Goal: Task Accomplishment & Management: Complete application form

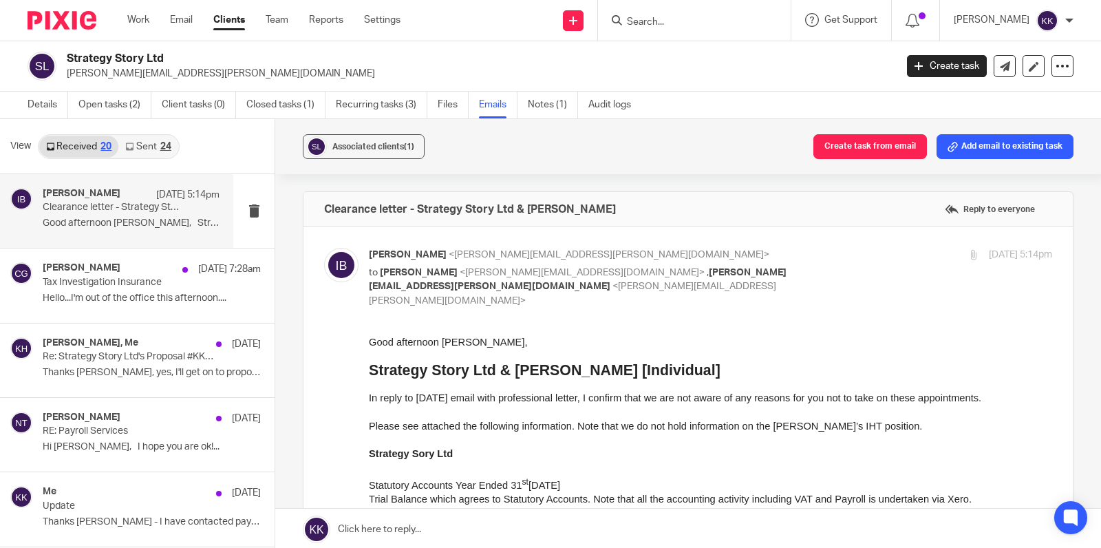
scroll to position [601, 0]
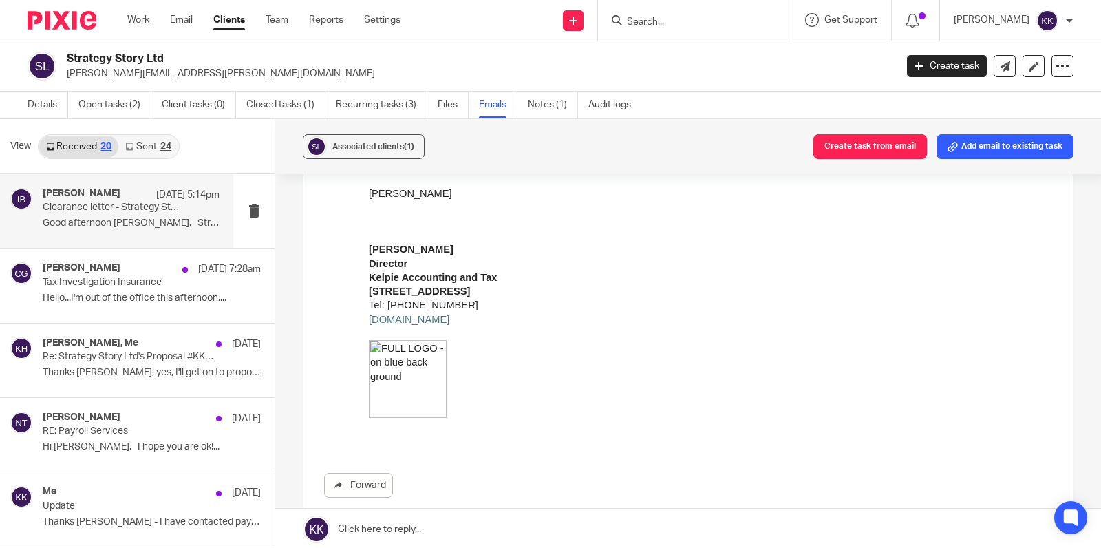
click at [729, 21] on input "Search" at bounding box center [687, 23] width 124 height 12
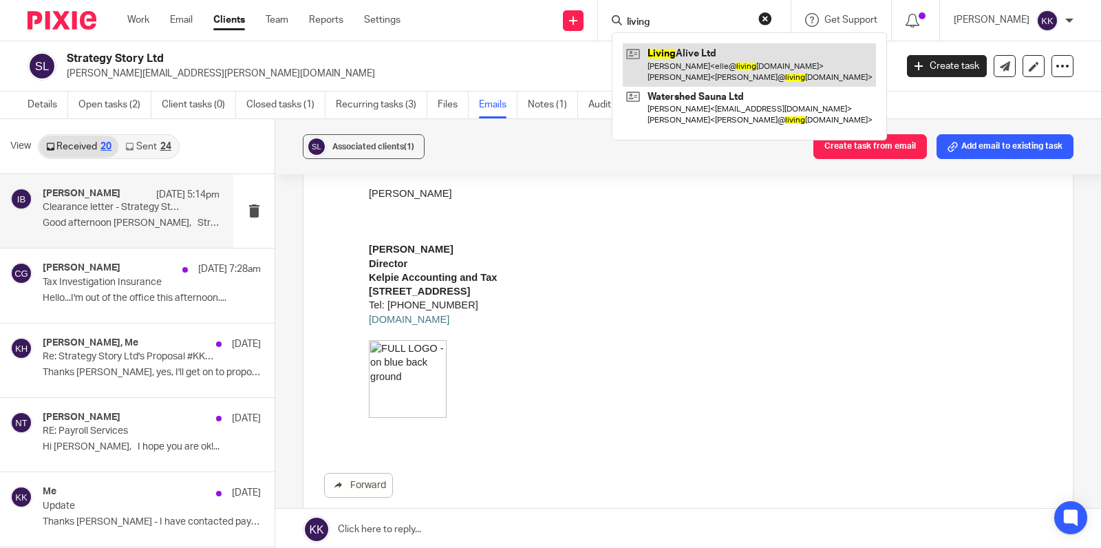
type input "living"
click at [746, 51] on link at bounding box center [749, 64] width 253 height 43
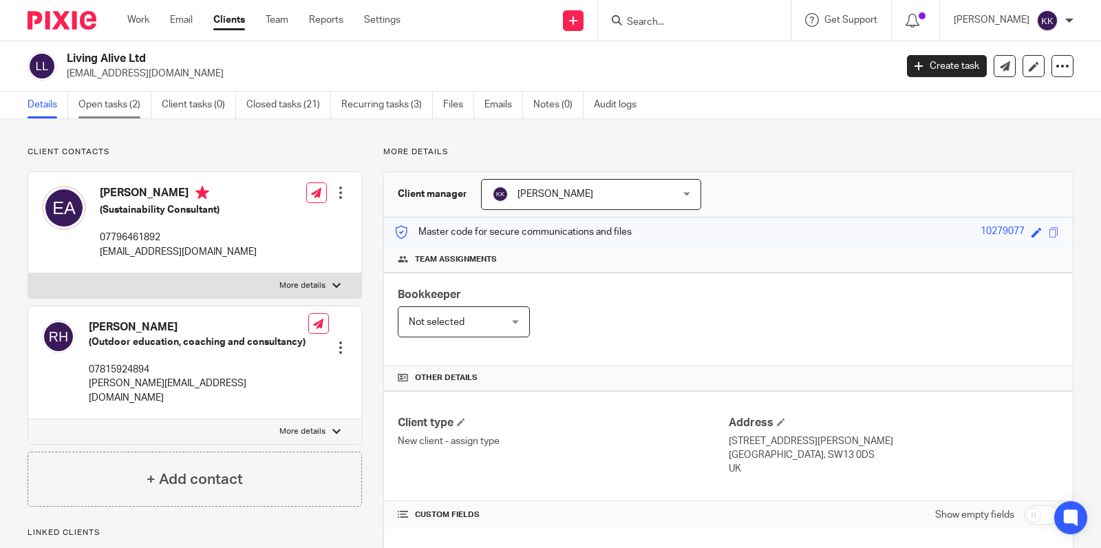
click at [115, 107] on link "Open tasks (2)" at bounding box center [114, 104] width 73 height 27
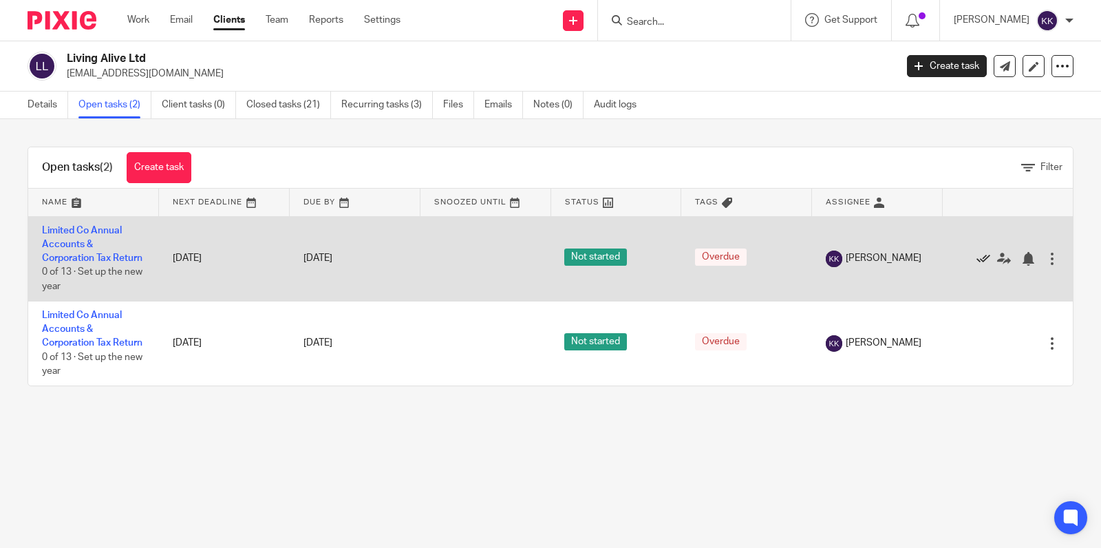
click at [980, 259] on icon at bounding box center [983, 259] width 14 height 14
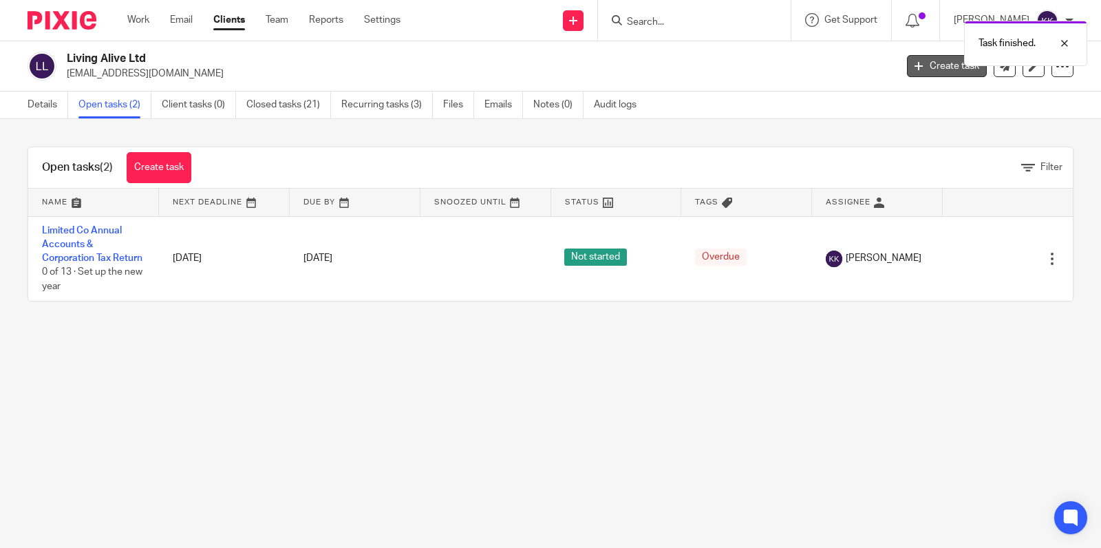
click at [957, 67] on link "Create task" at bounding box center [947, 66] width 80 height 22
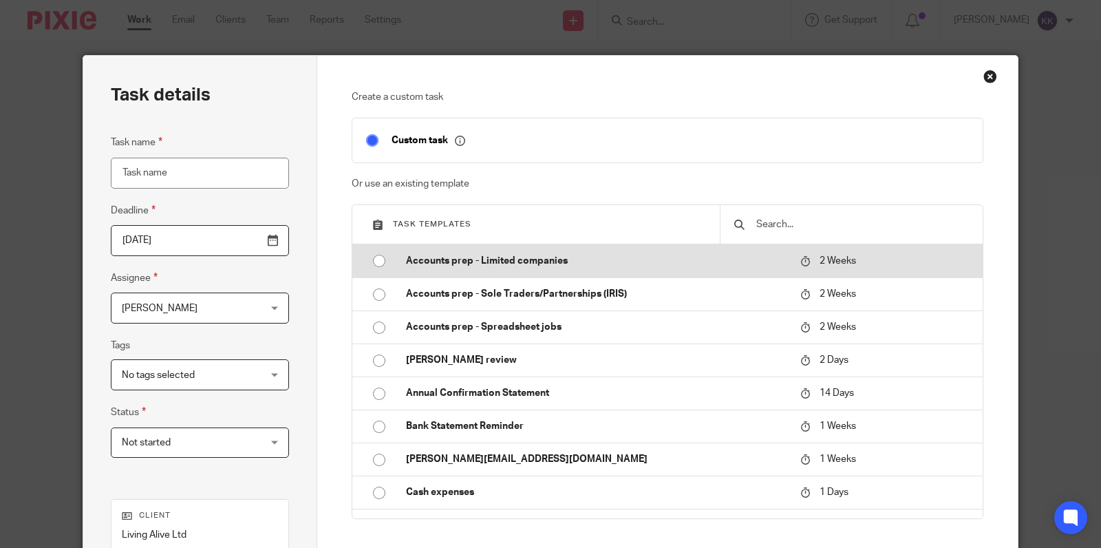
click at [457, 262] on p "Accounts prep - Limited companies" at bounding box center [596, 261] width 381 height 14
type input "2025-09-30"
type input "Accounts prep - Limited companies"
checkbox input "false"
radio input "true"
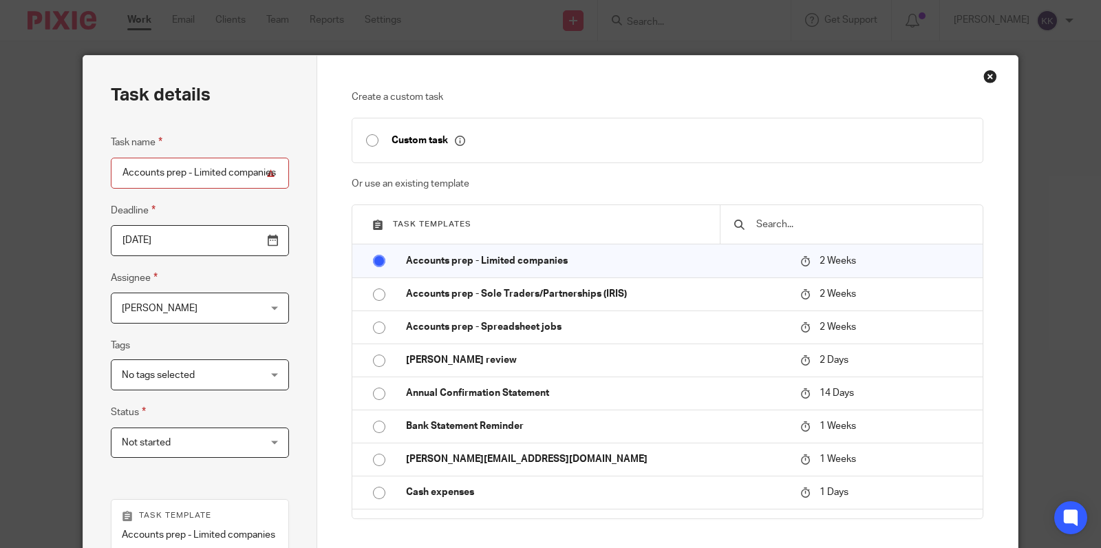
click at [235, 304] on span "[PERSON_NAME]" at bounding box center [188, 307] width 133 height 29
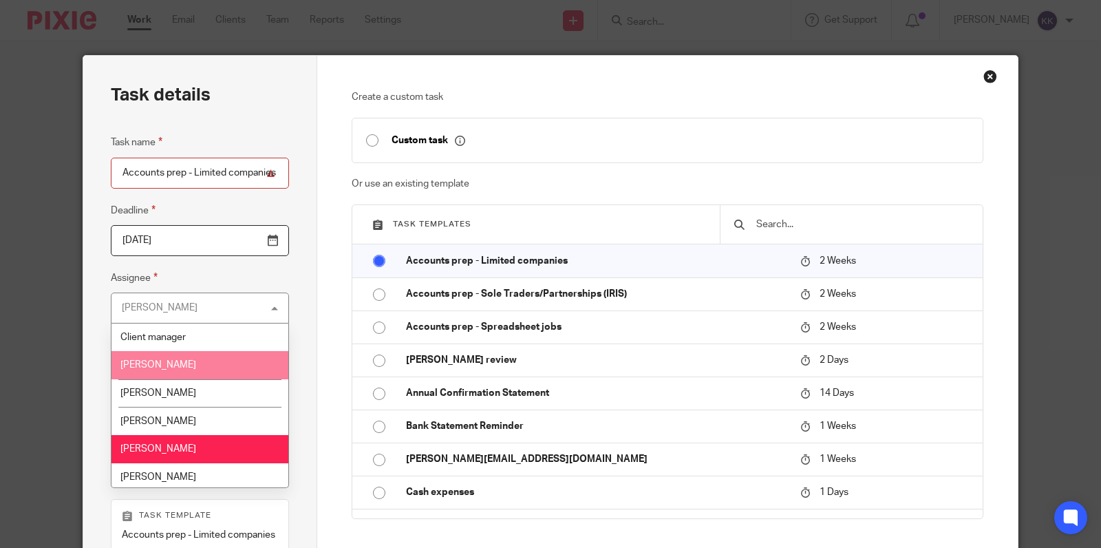
click at [204, 373] on li "[PERSON_NAME]" at bounding box center [199, 365] width 177 height 28
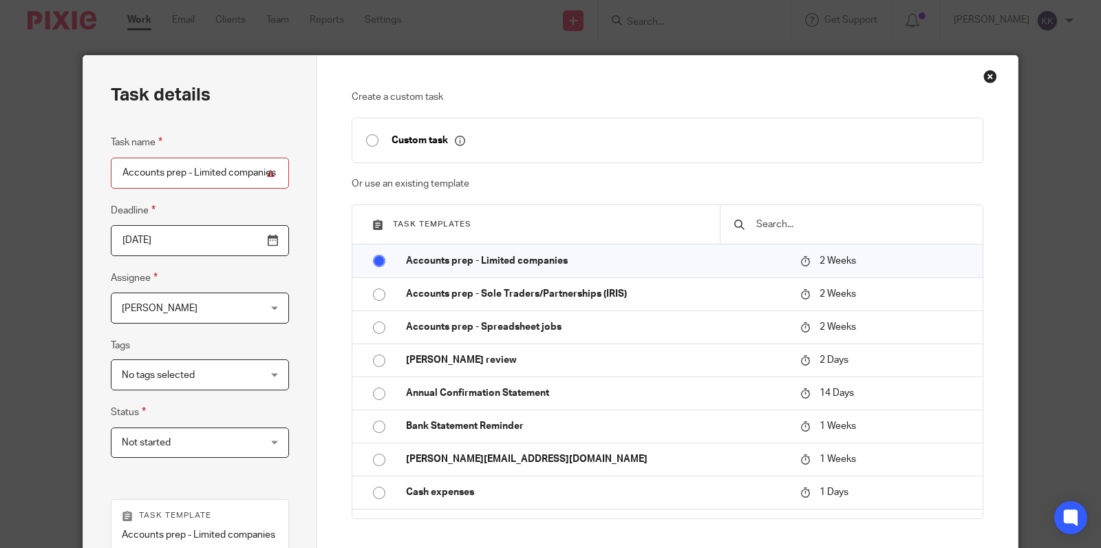
scroll to position [265, 0]
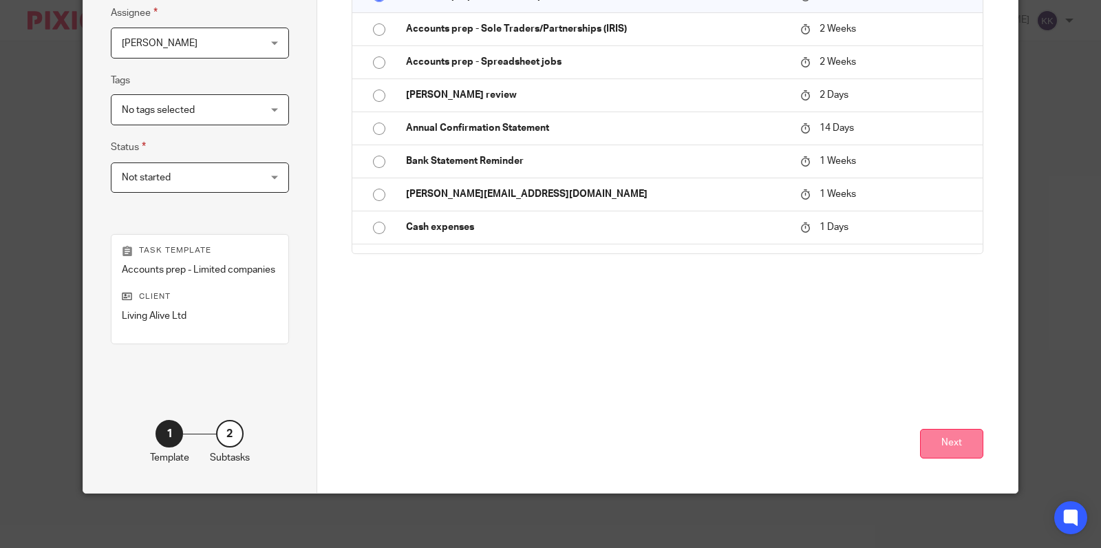
click at [930, 442] on button "Next" at bounding box center [951, 444] width 63 height 30
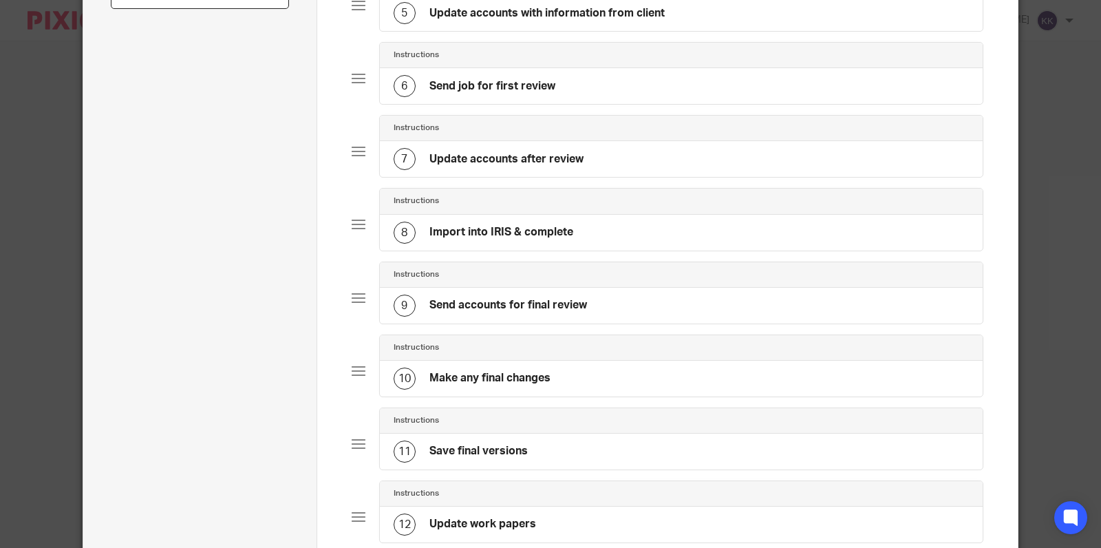
scroll to position [1011, 0]
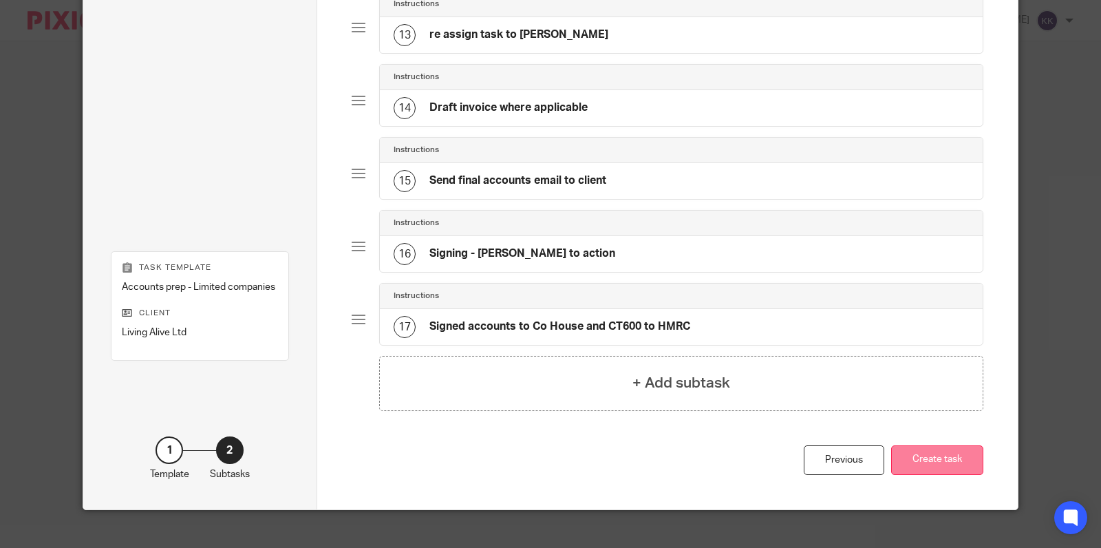
click at [949, 446] on button "Create task" at bounding box center [937, 460] width 92 height 30
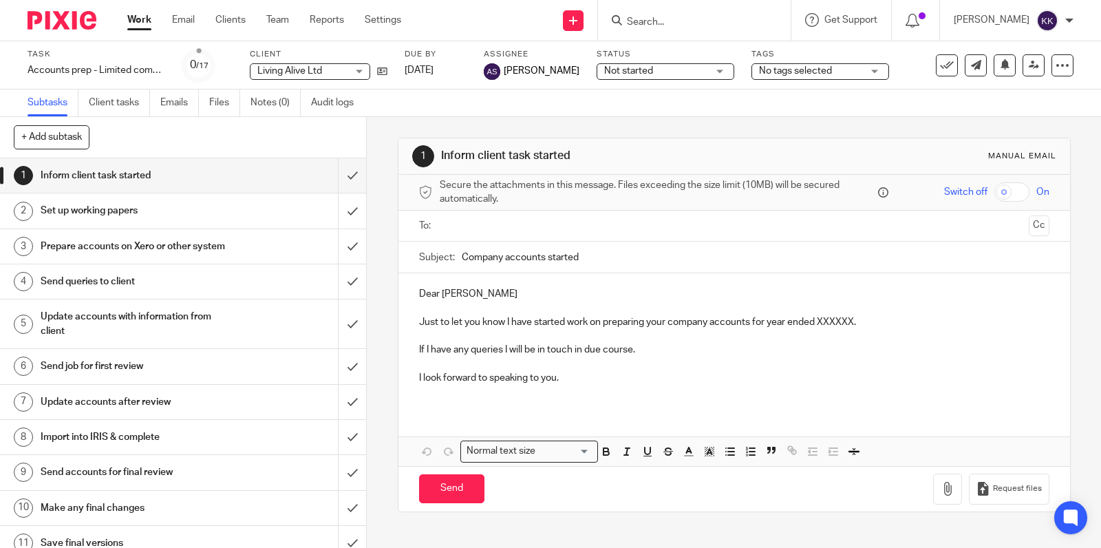
click at [702, 23] on input "Search" at bounding box center [687, 23] width 124 height 12
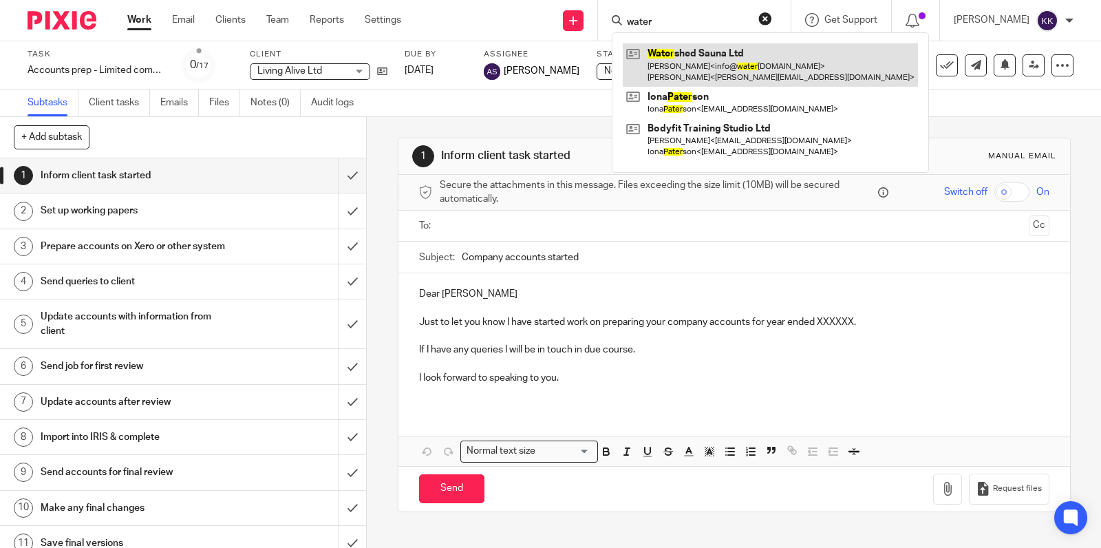
type input "water"
click at [691, 78] on link at bounding box center [770, 64] width 295 height 43
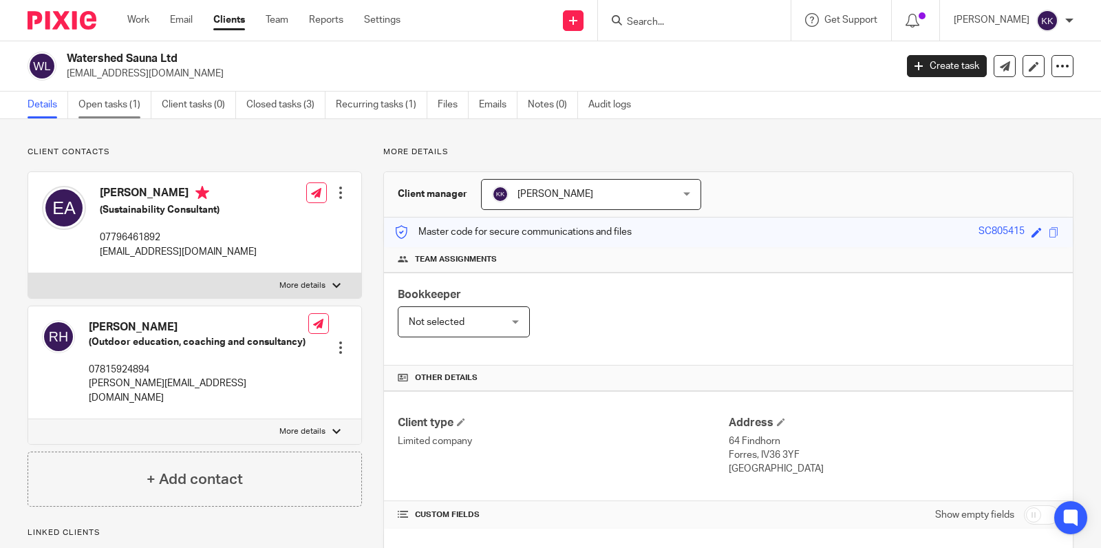
click at [114, 114] on link "Open tasks (1)" at bounding box center [114, 104] width 73 height 27
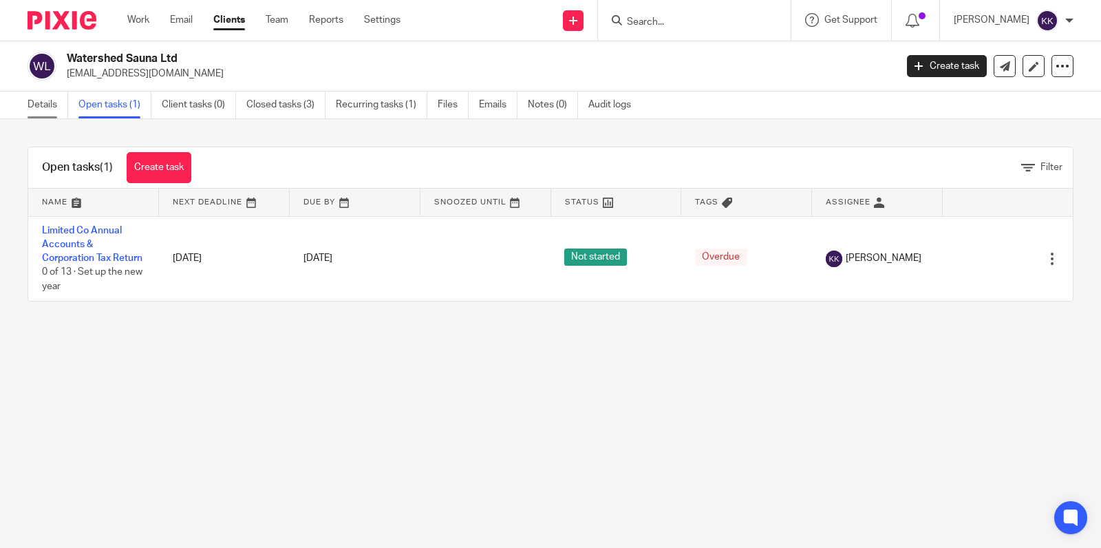
click at [50, 114] on link "Details" at bounding box center [48, 104] width 41 height 27
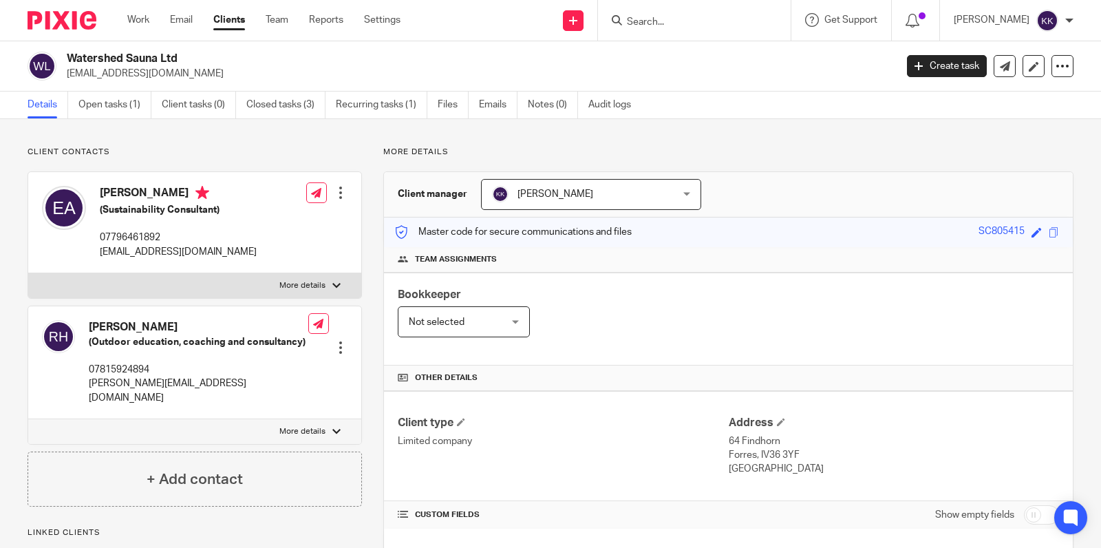
click at [121, 106] on link "Open tasks (1)" at bounding box center [114, 104] width 73 height 27
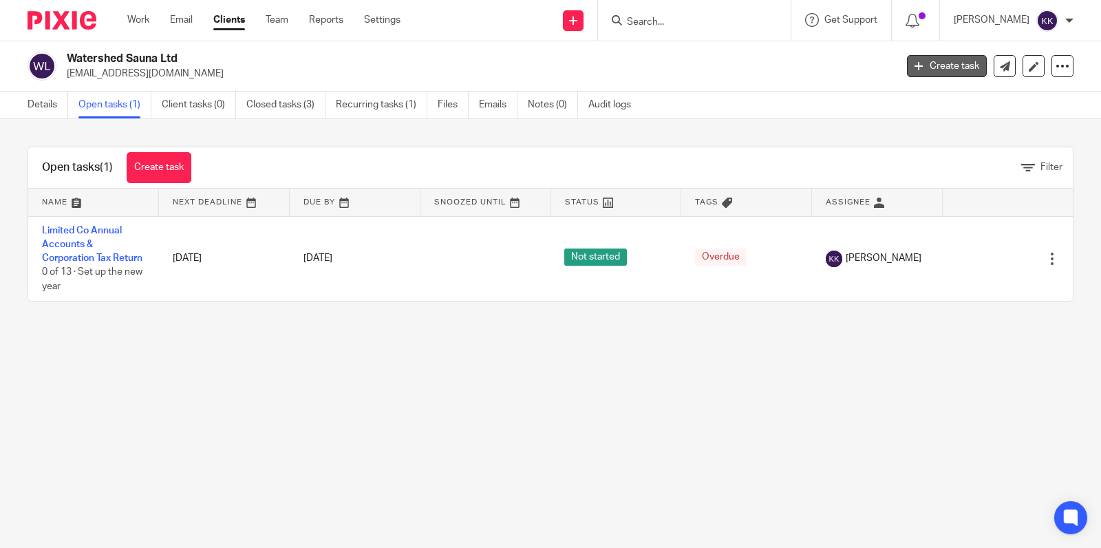
click at [960, 71] on link "Create task" at bounding box center [947, 66] width 80 height 22
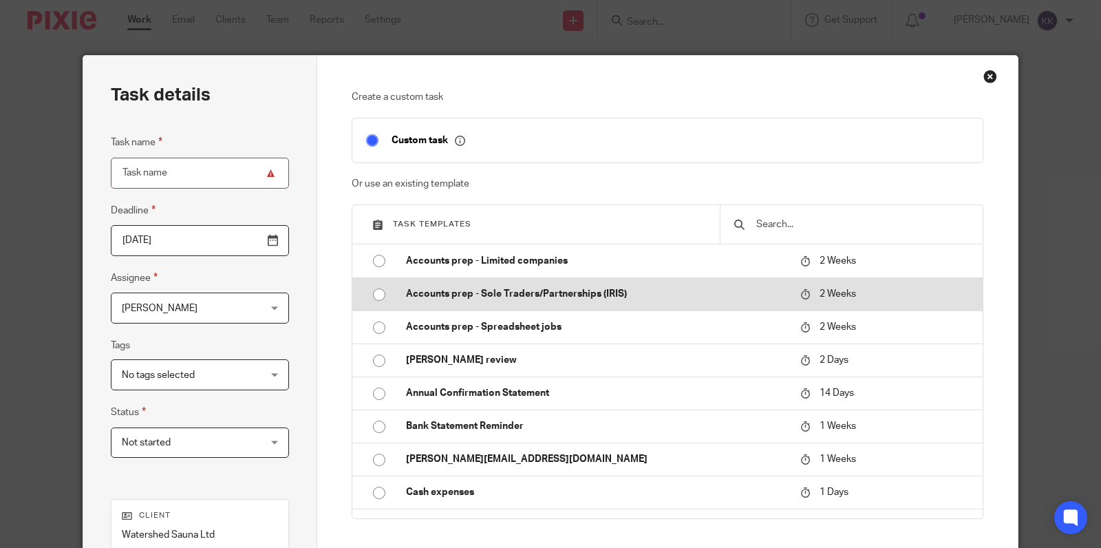
click at [518, 277] on td "Accounts prep - Sole Traders/Partnerships (IRIS)" at bounding box center [593, 293] width 402 height 33
type input "[DATE]"
type input "Accounts prep - Sole Traders/Partnerships (IRIS)"
checkbox input "false"
radio input "true"
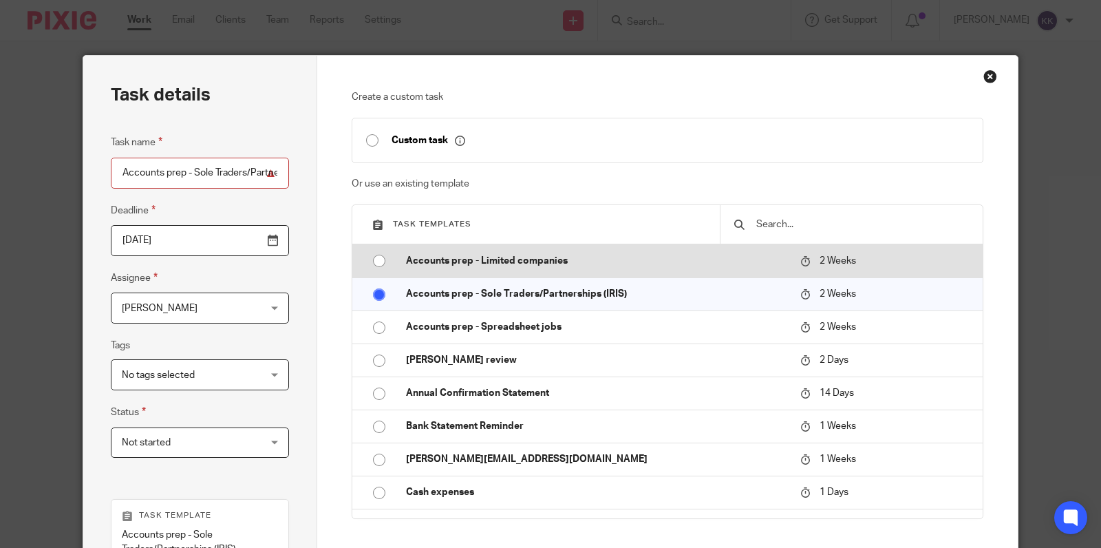
click at [530, 262] on p "Accounts prep - Limited companies" at bounding box center [596, 261] width 381 height 14
type input "Accounts prep - Limited companies"
radio input "true"
radio input "false"
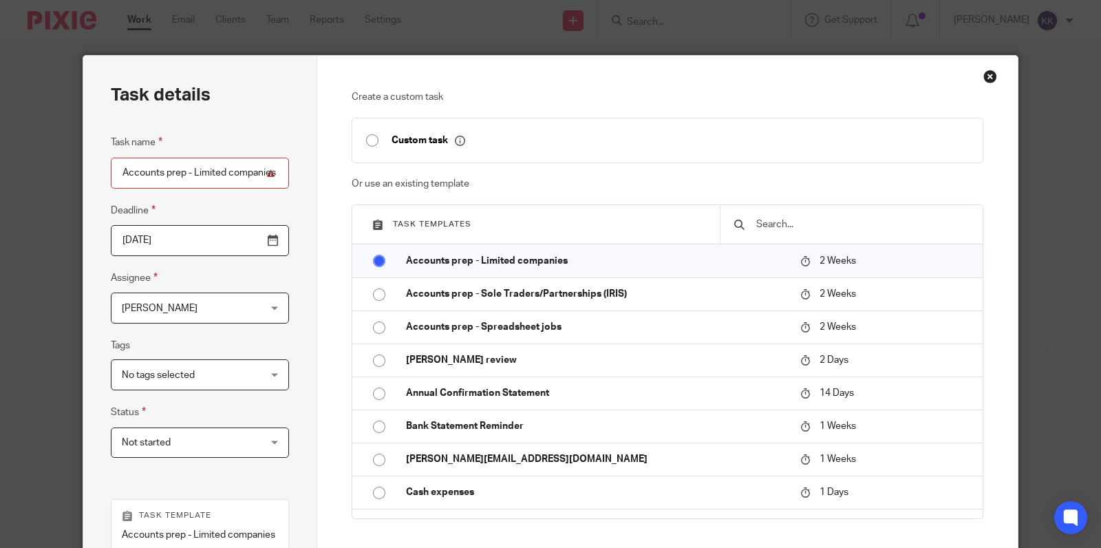
click at [177, 313] on span "[PERSON_NAME]" at bounding box center [160, 308] width 76 height 10
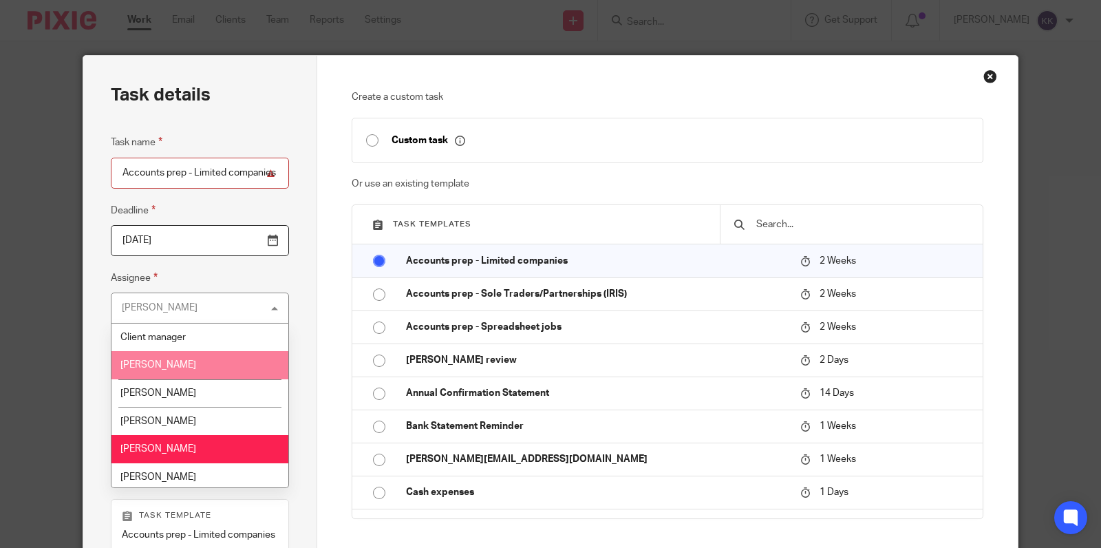
click at [207, 358] on li "[PERSON_NAME]" at bounding box center [199, 365] width 177 height 28
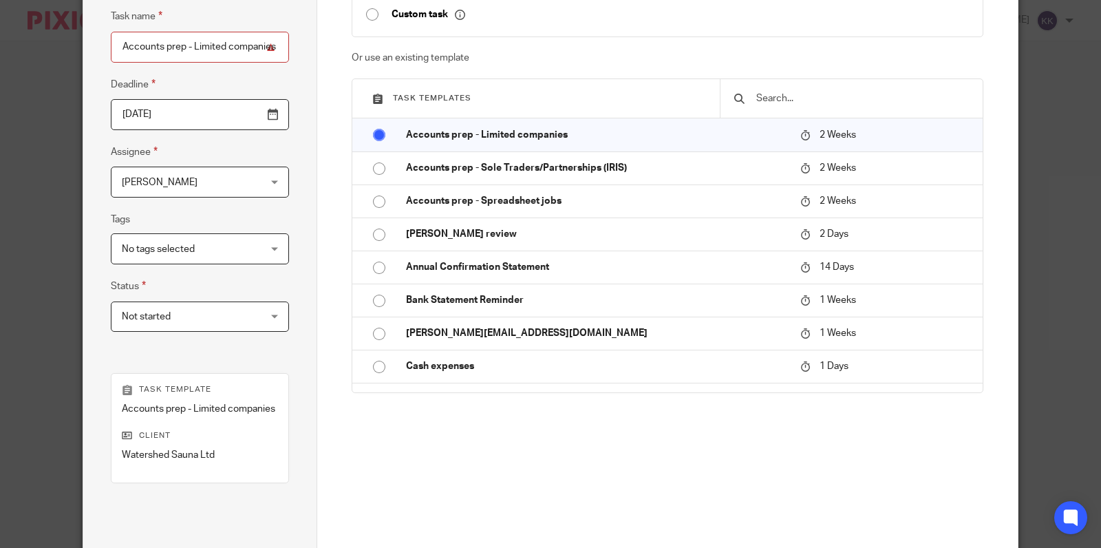
scroll to position [265, 0]
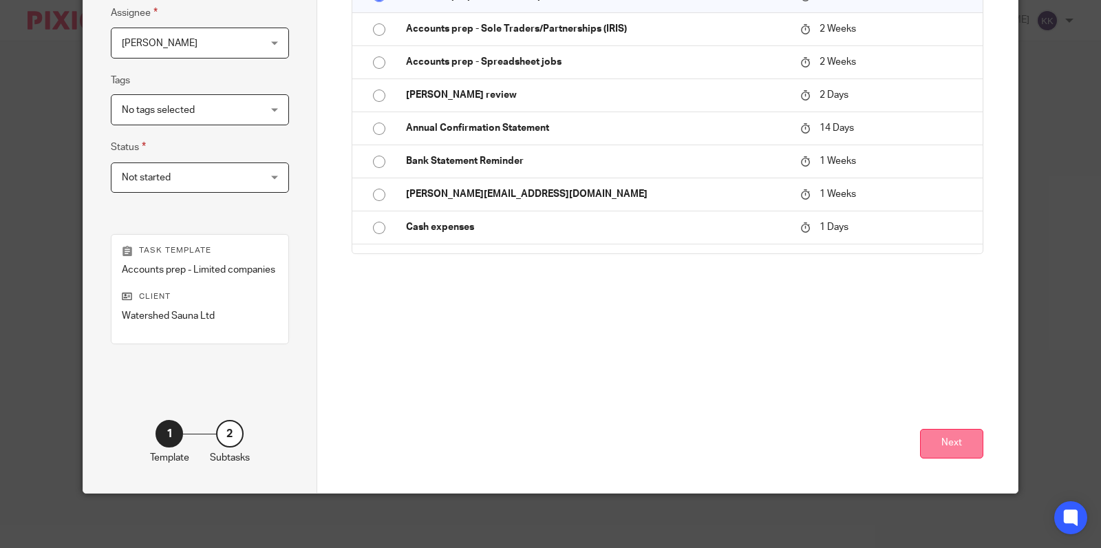
click at [926, 433] on button "Next" at bounding box center [951, 444] width 63 height 30
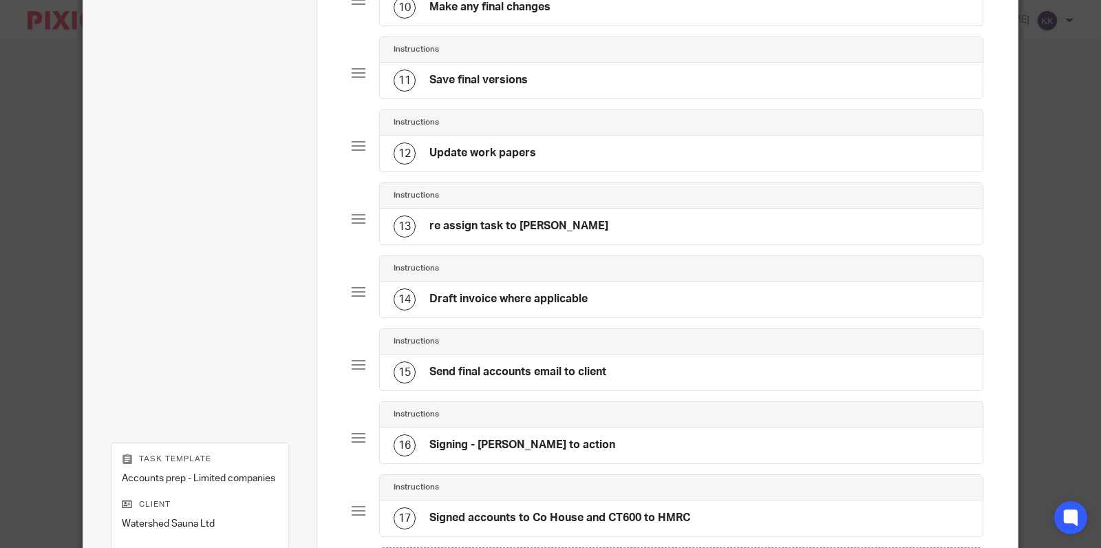
scroll to position [1011, 0]
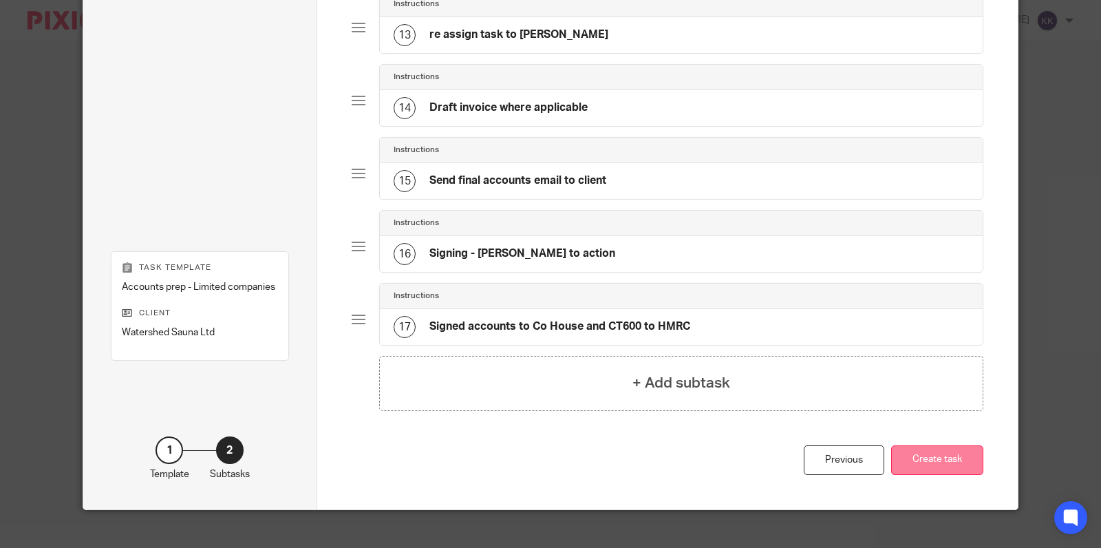
click at [920, 450] on button "Create task" at bounding box center [937, 460] width 92 height 30
